Goal: Task Accomplishment & Management: Manage account settings

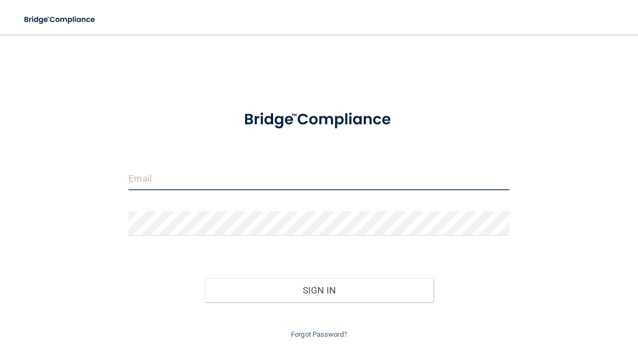
click at [210, 171] on input "email" at bounding box center [318, 178] width 381 height 24
type input "[EMAIL_ADDRESS][DOMAIN_NAME]"
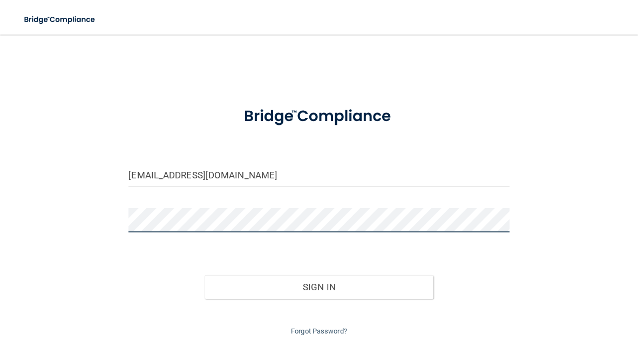
scroll to position [1, 0]
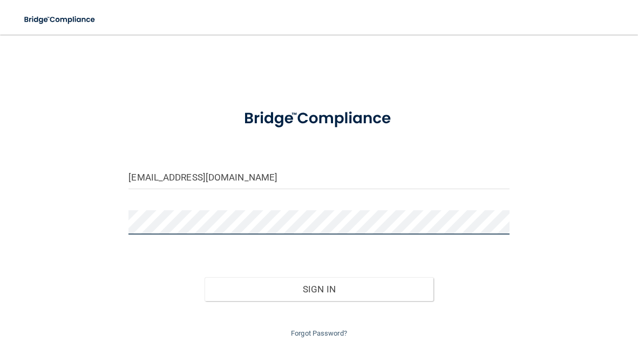
click at [205, 277] on button "Sign In" at bounding box center [319, 289] width 228 height 24
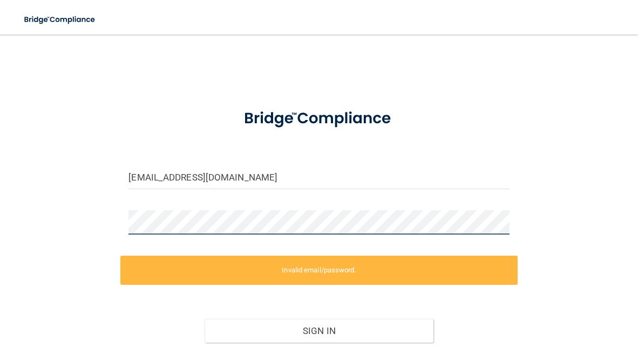
click at [57, 225] on div "[EMAIL_ADDRESS][DOMAIN_NAME] Invalid email/password. You don't have permission …" at bounding box center [319, 212] width 595 height 337
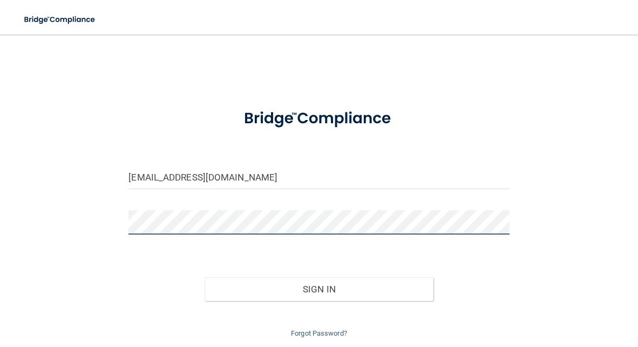
click at [205, 277] on button "Sign In" at bounding box center [319, 289] width 228 height 24
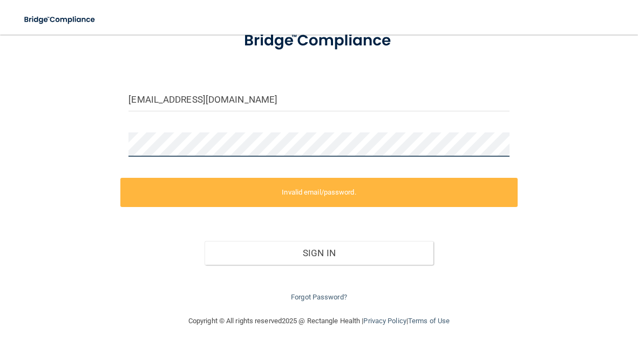
scroll to position [0, 0]
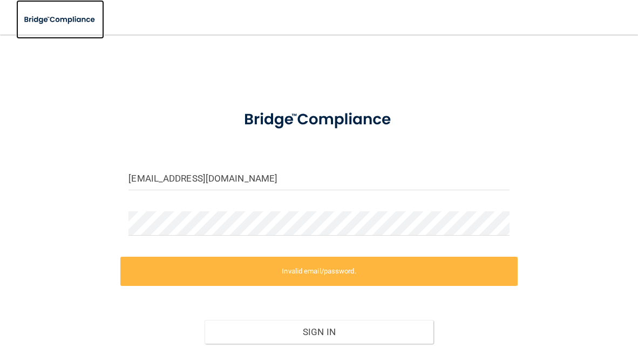
click at [42, 19] on img at bounding box center [60, 20] width 88 height 22
click at [161, 237] on div at bounding box center [318, 227] width 397 height 32
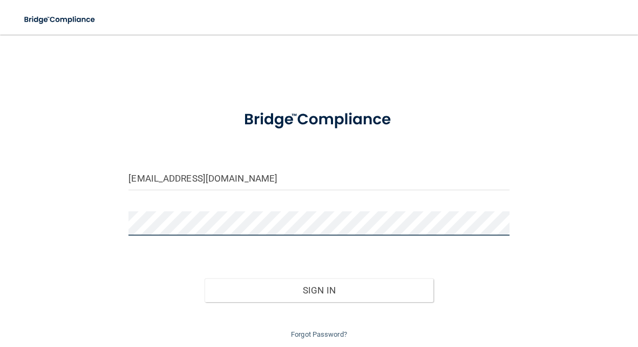
click at [205, 278] on button "Sign In" at bounding box center [319, 290] width 228 height 24
